Goal: Task Accomplishment & Management: Use online tool/utility

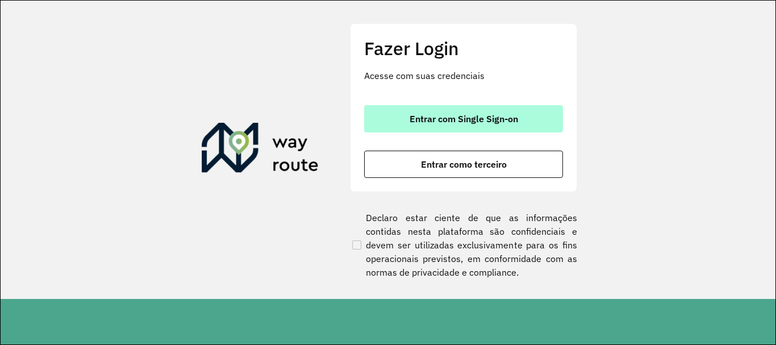
click at [411, 120] on span "Entrar com Single Sign-on" at bounding box center [463, 118] width 108 height 9
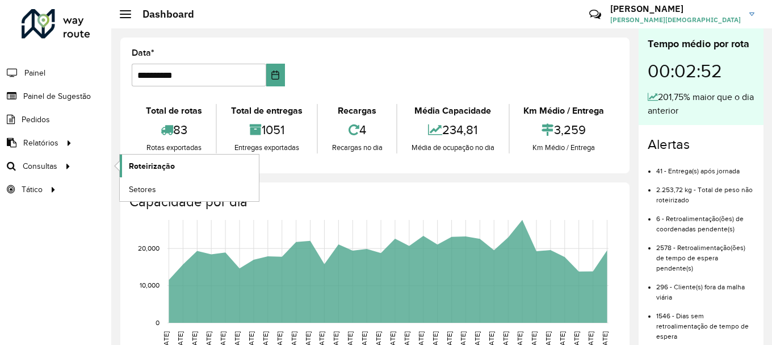
click at [153, 165] on span "Roteirização" at bounding box center [152, 166] width 46 height 12
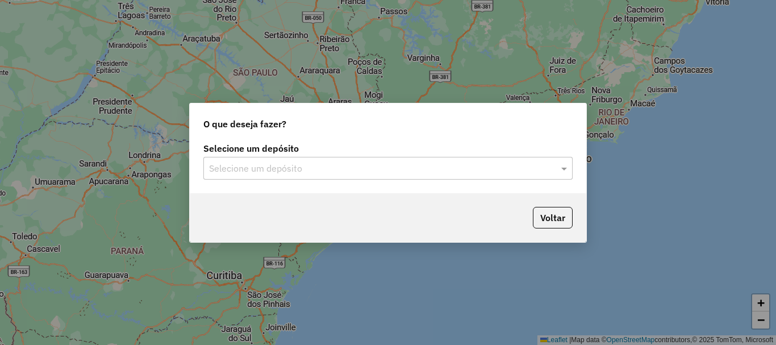
click at [281, 174] on input "text" at bounding box center [376, 169] width 335 height 14
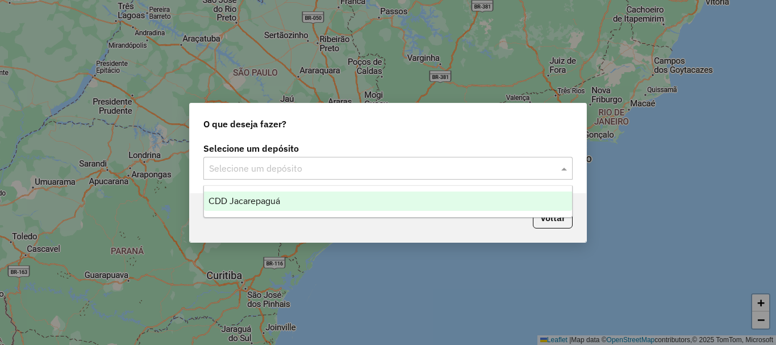
click at [271, 200] on span "CDD Jacarepaguá" at bounding box center [244, 201] width 72 height 10
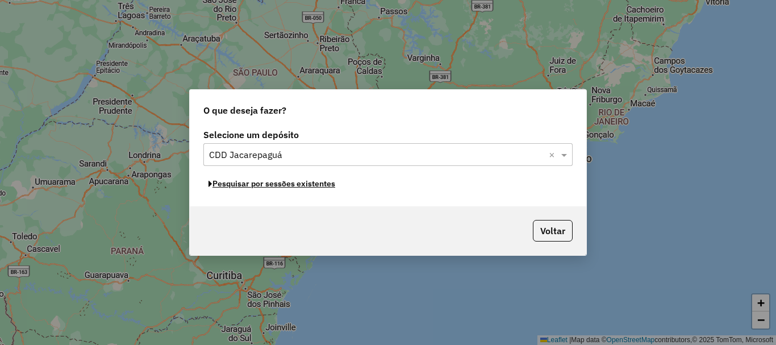
click at [305, 183] on button "Pesquisar por sessões existentes" at bounding box center [271, 184] width 137 height 18
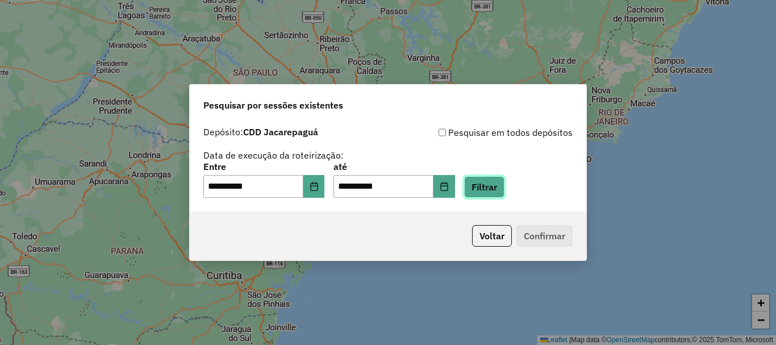
click at [503, 187] on button "Filtrar" at bounding box center [484, 187] width 40 height 22
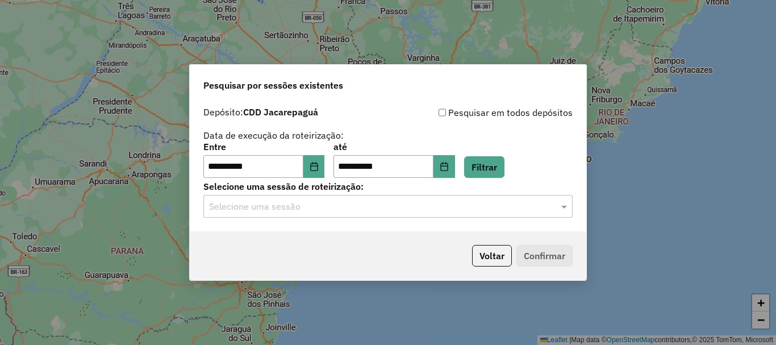
click at [542, 206] on input "text" at bounding box center [376, 207] width 335 height 14
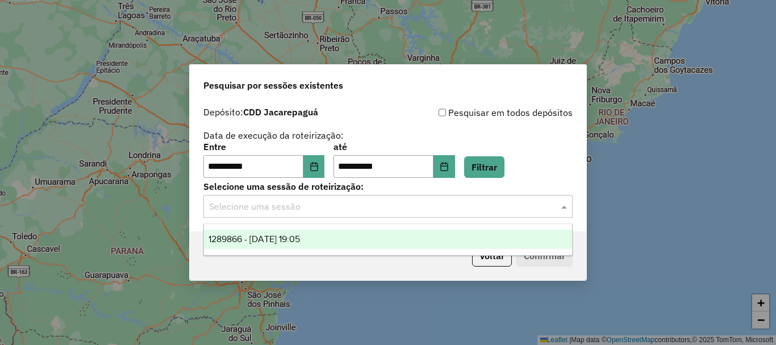
click at [300, 240] on span "1289866 - 07/10/2025 19:05" at bounding box center [253, 239] width 91 height 10
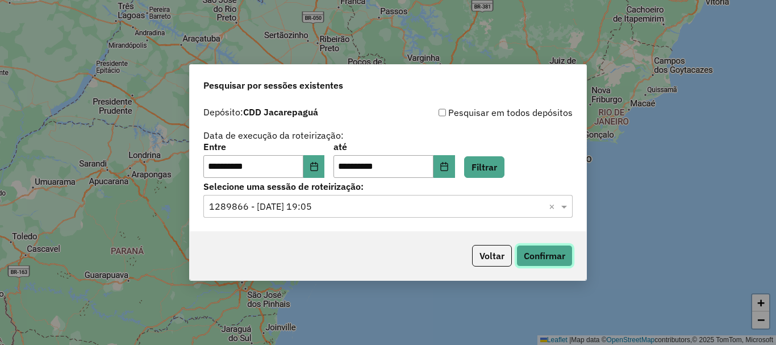
click at [546, 252] on button "Confirmar" at bounding box center [544, 256] width 56 height 22
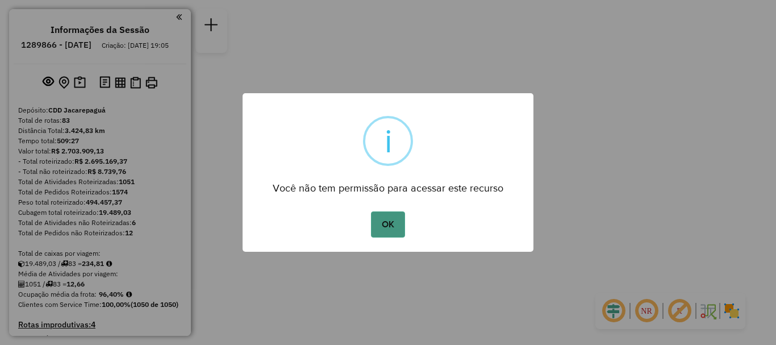
click at [398, 226] on button "OK" at bounding box center [388, 224] width 34 height 26
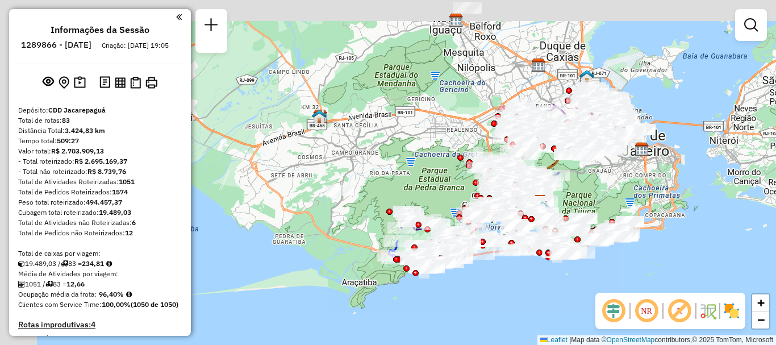
drag, startPoint x: 454, startPoint y: 156, endPoint x: 614, endPoint y: 192, distance: 164.2
click at [614, 192] on div "Janela de atendimento Grade de atendimento Capacidade Transportadoras Veículos …" at bounding box center [388, 172] width 776 height 345
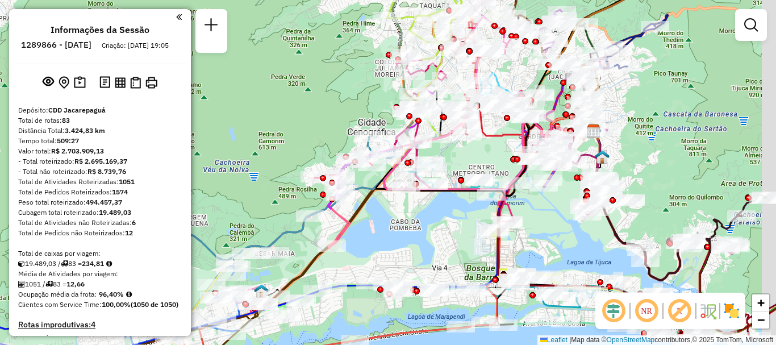
drag, startPoint x: 526, startPoint y: 198, endPoint x: 483, endPoint y: 161, distance: 57.2
click at [484, 161] on div "Janela de atendimento Grade de atendimento Capacidade Transportadoras Veículos …" at bounding box center [388, 172] width 776 height 345
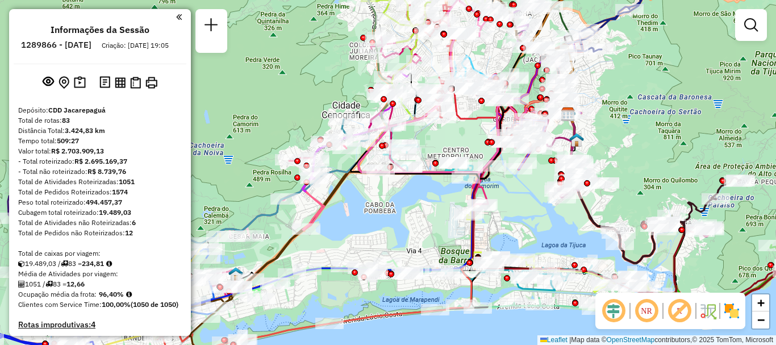
drag, startPoint x: 435, startPoint y: 263, endPoint x: 416, endPoint y: 235, distance: 34.3
click at [415, 251] on div "Janela de atendimento Grade de atendimento Capacidade Transportadoras Veículos …" at bounding box center [388, 172] width 776 height 345
select select "**********"
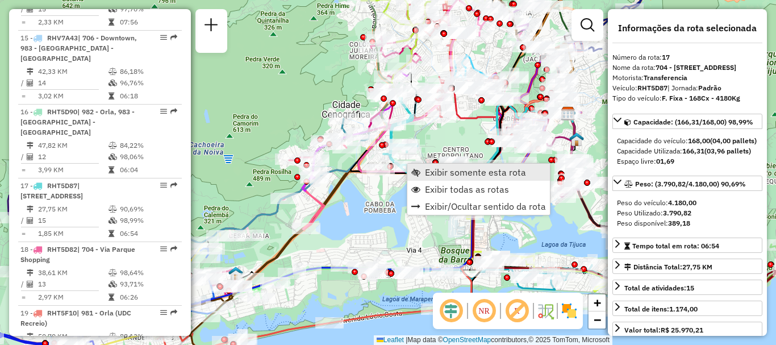
scroll to position [1545, 0]
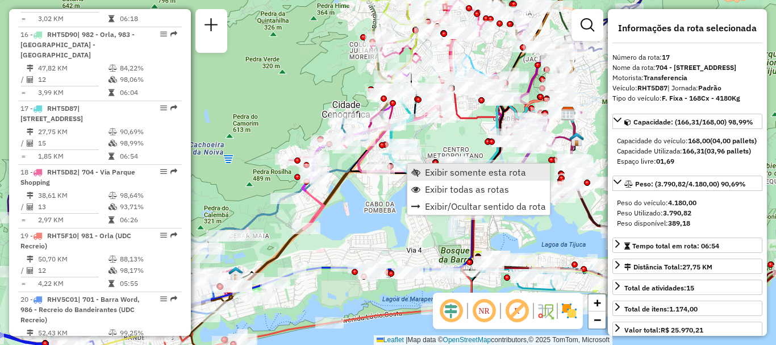
click at [427, 174] on span "Exibir somente esta rota" at bounding box center [475, 172] width 101 height 9
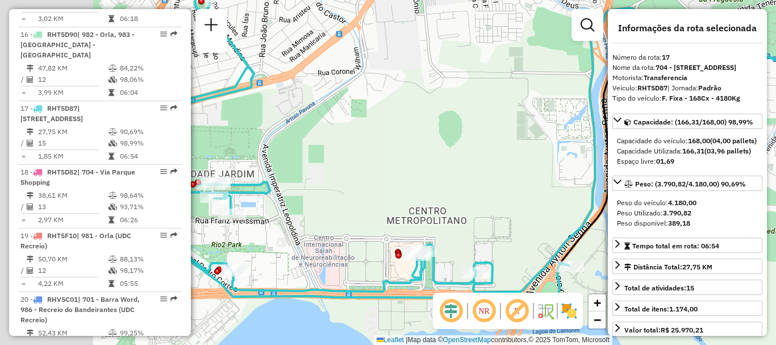
drag, startPoint x: 344, startPoint y: 164, endPoint x: 415, endPoint y: 191, distance: 76.0
click at [472, 149] on div "Janela de atendimento Grade de atendimento Capacidade Transportadoras Veículos …" at bounding box center [388, 172] width 776 height 345
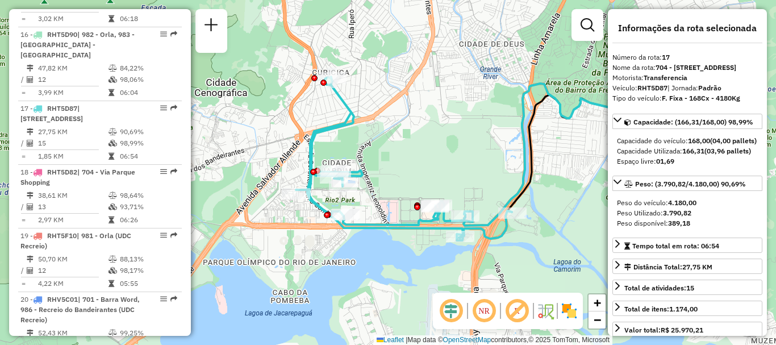
drag, startPoint x: 396, startPoint y: 179, endPoint x: 414, endPoint y: 161, distance: 25.7
click at [414, 161] on div "Janela de atendimento Grade de atendimento Capacidade Transportadoras Veículos …" at bounding box center [388, 172] width 776 height 345
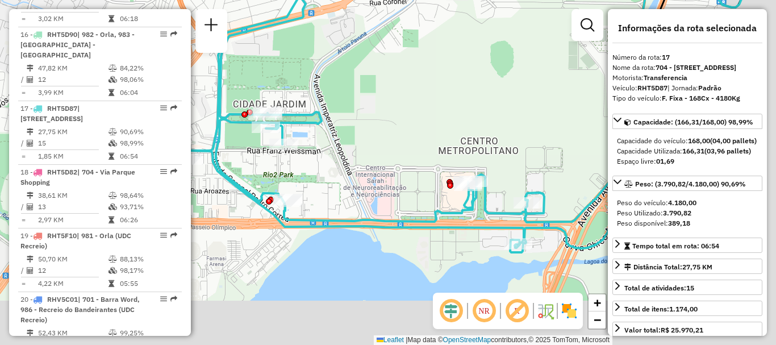
drag, startPoint x: 483, startPoint y: 261, endPoint x: 414, endPoint y: 203, distance: 90.3
click at [415, 207] on div "Janela de atendimento Grade de atendimento Capacidade Transportadoras Veículos …" at bounding box center [388, 172] width 776 height 345
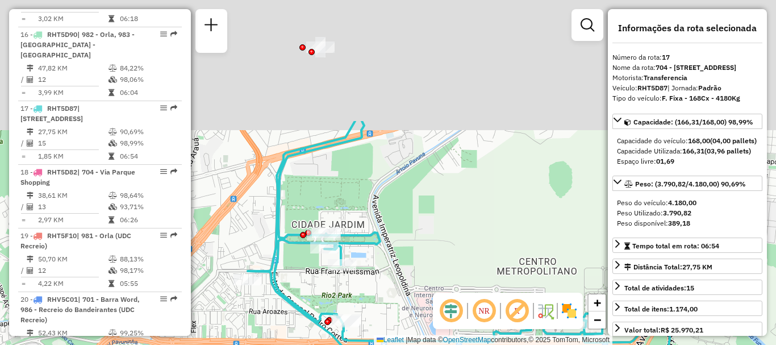
drag, startPoint x: 379, startPoint y: 97, endPoint x: 385, endPoint y: 245, distance: 147.8
click at [386, 254] on div "Janela de atendimento Grade de atendimento Capacidade Transportadoras Veículos …" at bounding box center [388, 172] width 776 height 345
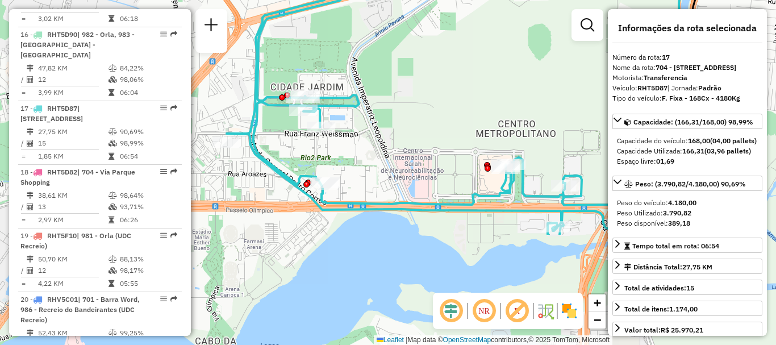
drag, startPoint x: 422, startPoint y: 266, endPoint x: 403, endPoint y: 125, distance: 142.2
click at [403, 125] on div "Janela de atendimento Grade de atendimento Capacidade Transportadoras Veículos …" at bounding box center [388, 172] width 776 height 345
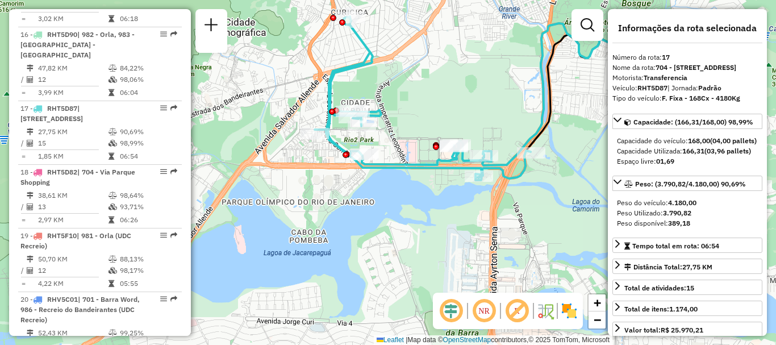
drag, startPoint x: 609, startPoint y: 144, endPoint x: 600, endPoint y: 143, distance: 9.2
click at [608, 144] on div "**********" at bounding box center [687, 172] width 159 height 327
click at [580, 137] on div "Janela de atendimento Grade de atendimento Capacidade Transportadoras Veículos …" at bounding box center [388, 172] width 776 height 345
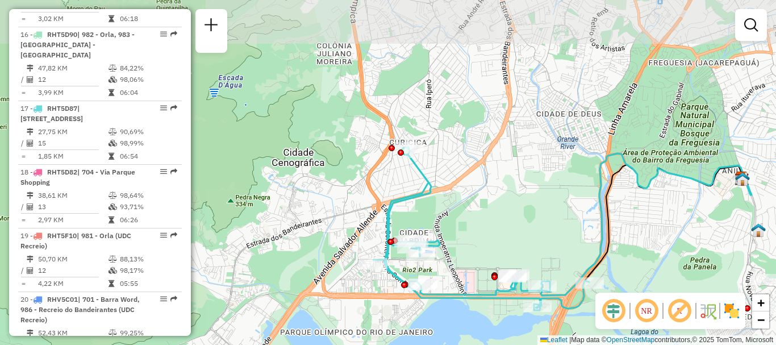
drag, startPoint x: 579, startPoint y: 134, endPoint x: 639, endPoint y: 258, distance: 137.7
click at [639, 258] on div "Janela de atendimento Grade de atendimento Capacidade Transportadoras Veículos …" at bounding box center [388, 172] width 776 height 345
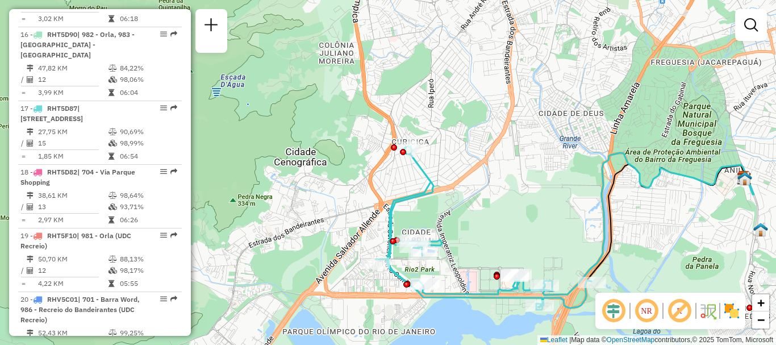
click at [650, 310] on em at bounding box center [646, 310] width 27 height 27
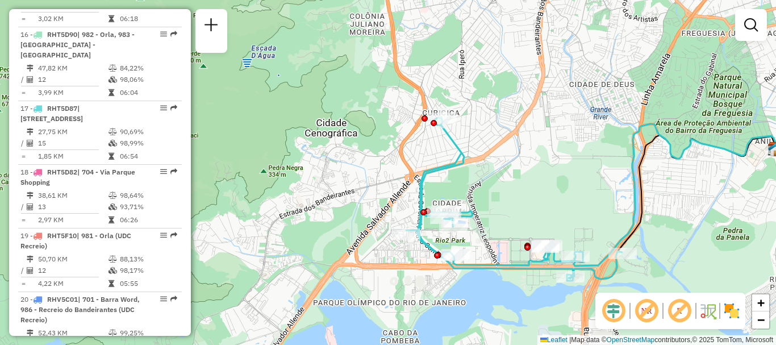
drag, startPoint x: 648, startPoint y: 244, endPoint x: 679, endPoint y: 215, distance: 43.0
click at [679, 215] on div "Janela de atendimento Grade de atendimento Capacidade Transportadoras Veículos …" at bounding box center [388, 172] width 776 height 345
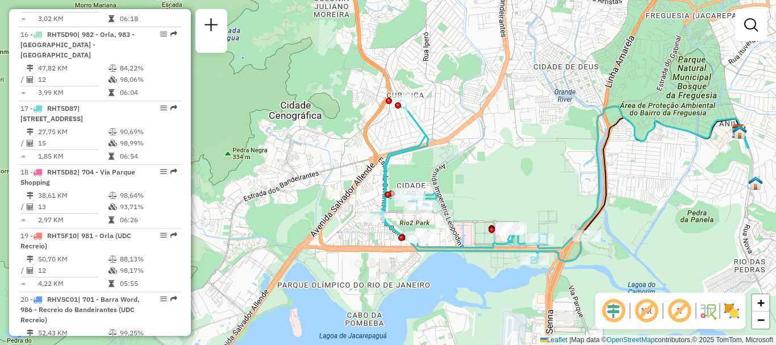
drag, startPoint x: 553, startPoint y: 199, endPoint x: 504, endPoint y: 177, distance: 53.1
click at [504, 177] on div "Janela de atendimento Grade de atendimento Capacidade Transportadoras Veículos …" at bounding box center [388, 172] width 776 height 345
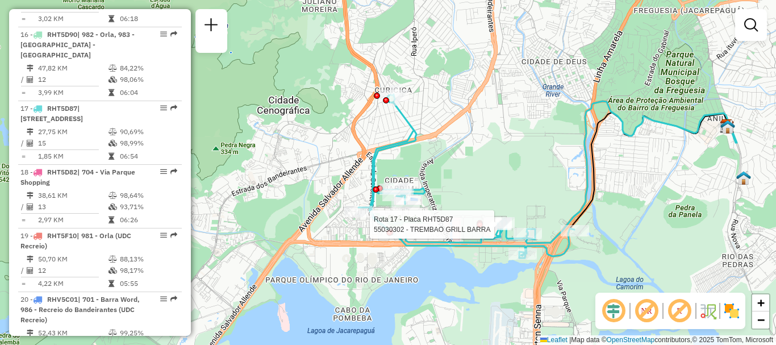
select select "**********"
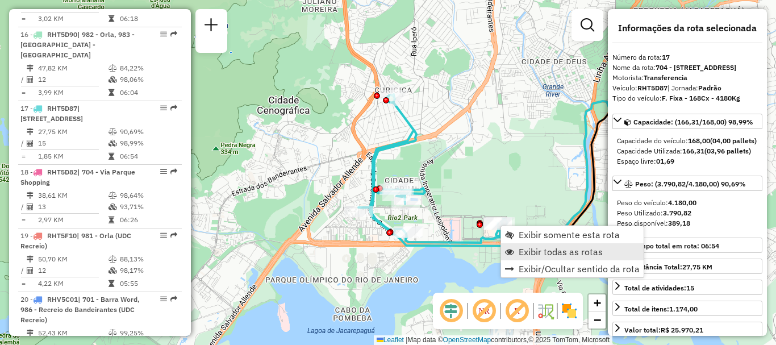
click at [533, 249] on span "Exibir todas as rotas" at bounding box center [560, 251] width 84 height 9
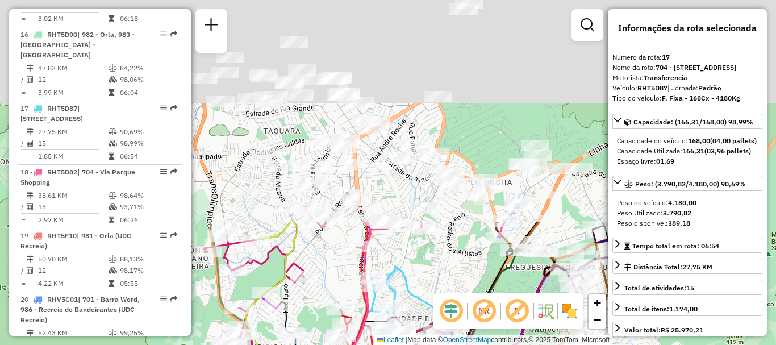
drag, startPoint x: 518, startPoint y: 110, endPoint x: 390, endPoint y: 367, distance: 287.0
click at [390, 344] on html "Aguarde... Pop-up bloqueado! Seu navegador bloqueou automáticamente a abertura …" at bounding box center [388, 172] width 776 height 345
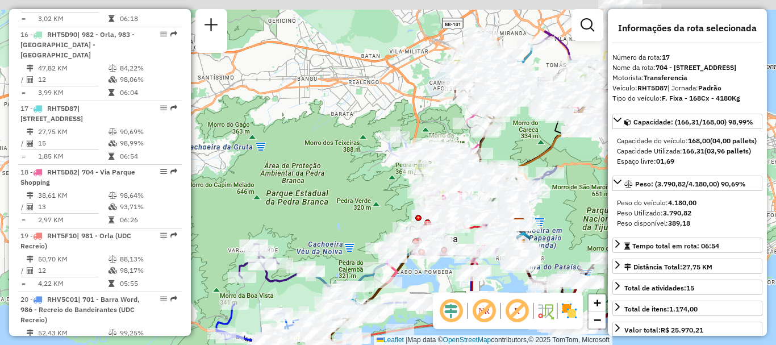
drag, startPoint x: 532, startPoint y: 83, endPoint x: 501, endPoint y: 142, distance: 66.3
click at [501, 142] on div "Janela de atendimento Grade de atendimento Capacidade Transportadoras Veículos …" at bounding box center [388, 172] width 776 height 345
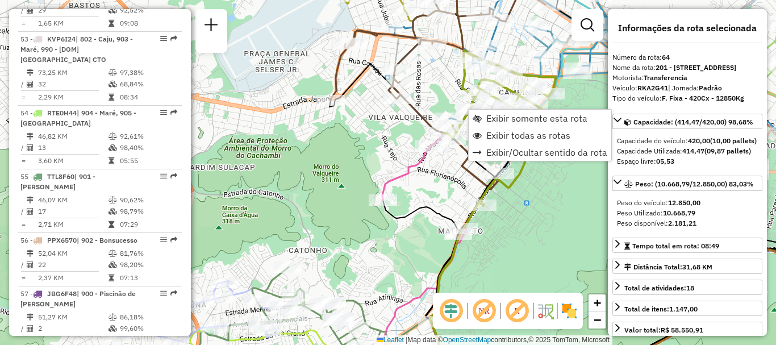
scroll to position [4595, 0]
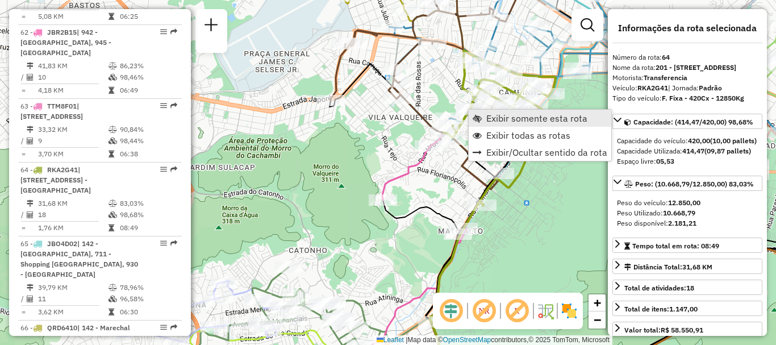
click at [491, 116] on span "Exibir somente esta rota" at bounding box center [536, 118] width 101 height 9
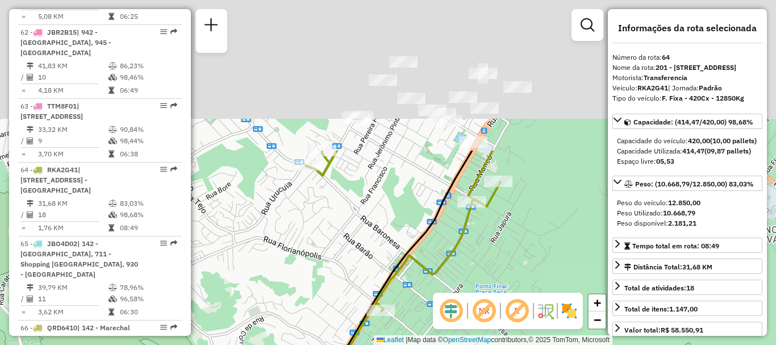
drag, startPoint x: 383, startPoint y: 69, endPoint x: 393, endPoint y: 242, distance: 174.0
click at [387, 246] on div "Janela de atendimento Grade de atendimento Capacidade Transportadoras Veículos …" at bounding box center [388, 172] width 776 height 345
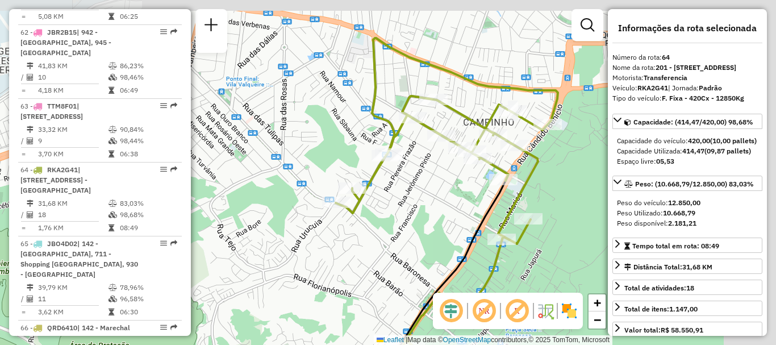
drag, startPoint x: 512, startPoint y: 174, endPoint x: 399, endPoint y: 202, distance: 116.8
click at [399, 202] on div "Janela de atendimento Grade de atendimento Capacidade Transportadoras Veículos …" at bounding box center [388, 172] width 776 height 345
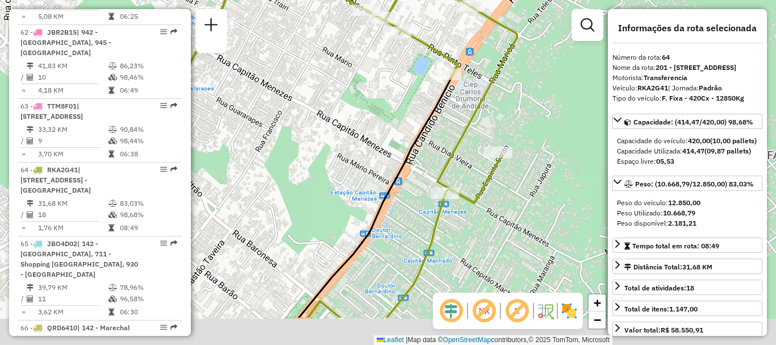
drag, startPoint x: 493, startPoint y: 223, endPoint x: 473, endPoint y: 162, distance: 64.1
click at [473, 162] on div "Janela de atendimento Grade de atendimento Capacidade Transportadoras Veículos …" at bounding box center [388, 172] width 776 height 345
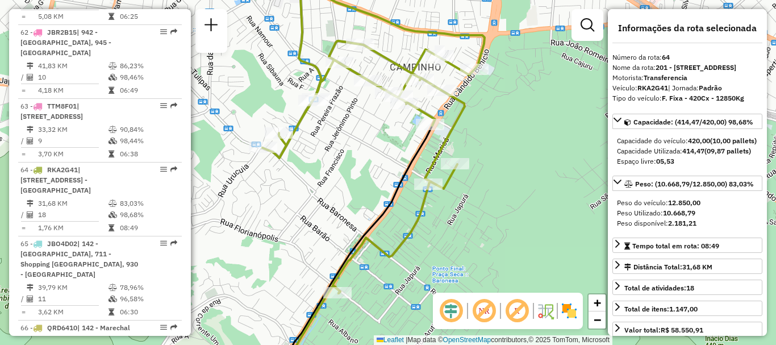
drag, startPoint x: 283, startPoint y: 216, endPoint x: 318, endPoint y: 201, distance: 38.2
click at [318, 201] on div "Janela de atendimento Grade de atendimento Capacidade Transportadoras Veículos …" at bounding box center [388, 172] width 776 height 345
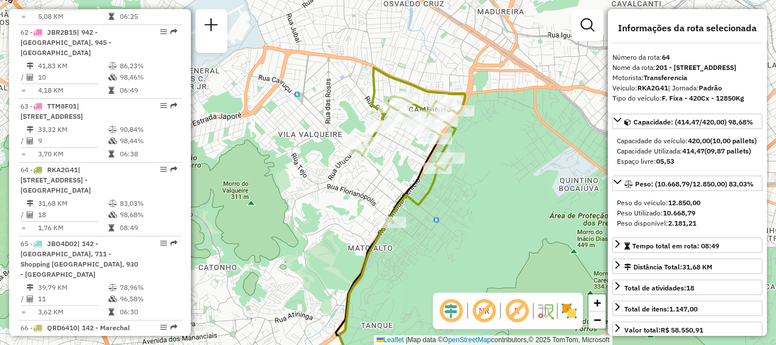
drag, startPoint x: 441, startPoint y: 216, endPoint x: 485, endPoint y: 201, distance: 46.2
click at [485, 201] on div "Janela de atendimento Grade de atendimento Capacidade Transportadoras Veículos …" at bounding box center [388, 172] width 776 height 345
